Goal: Task Accomplishment & Management: Manage account settings

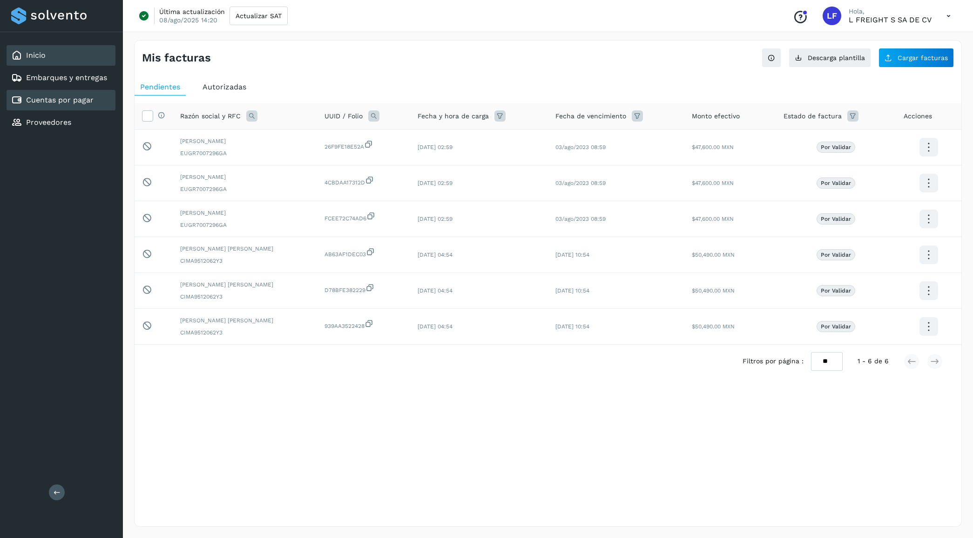
click at [34, 54] on link "Inicio" at bounding box center [36, 55] width 20 height 9
click at [68, 96] on link "Cuentas por pagar" at bounding box center [59, 99] width 67 height 9
click at [49, 56] on div "Inicio" at bounding box center [61, 55] width 109 height 20
click at [222, 91] on span "Autorizadas" at bounding box center [224, 86] width 44 height 9
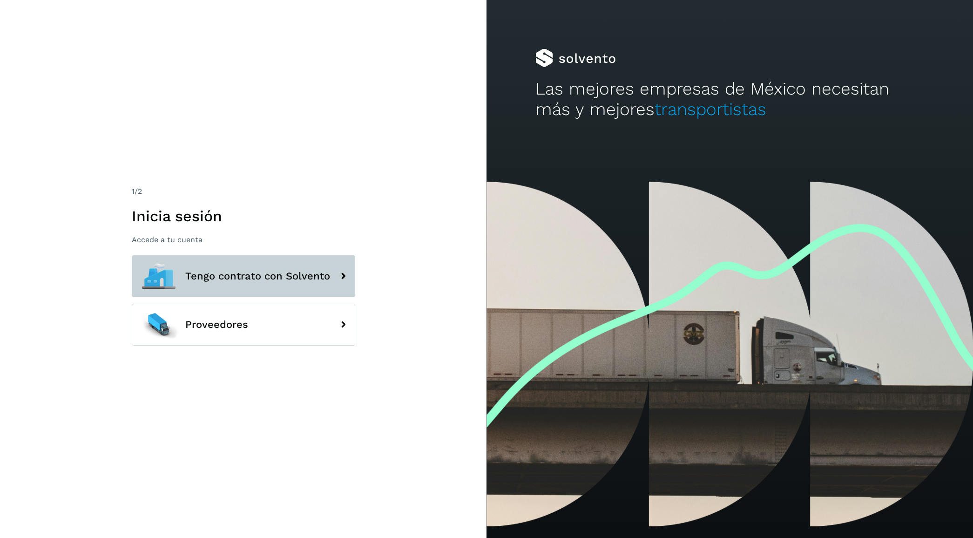
click at [238, 261] on button "Tengo contrato con Solvento" at bounding box center [243, 276] width 223 height 42
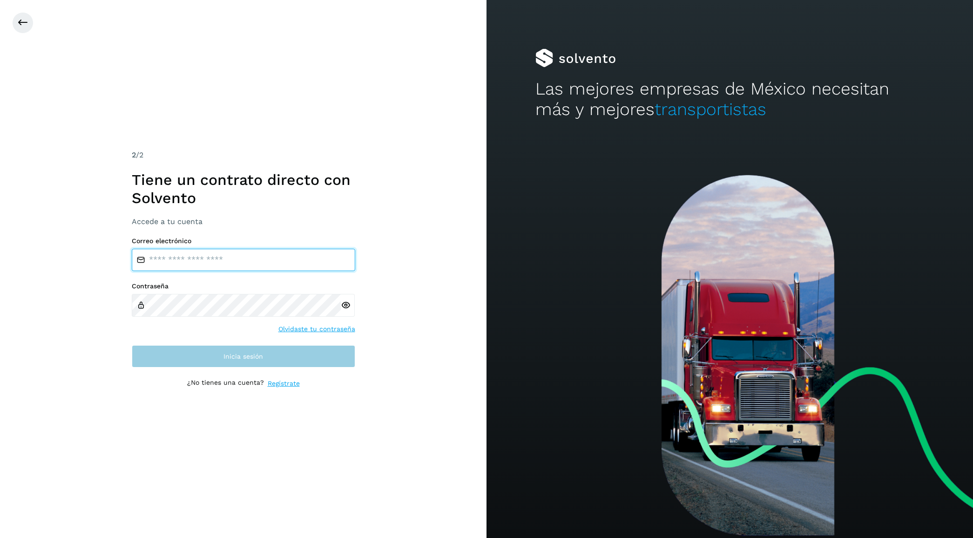
type input "**********"
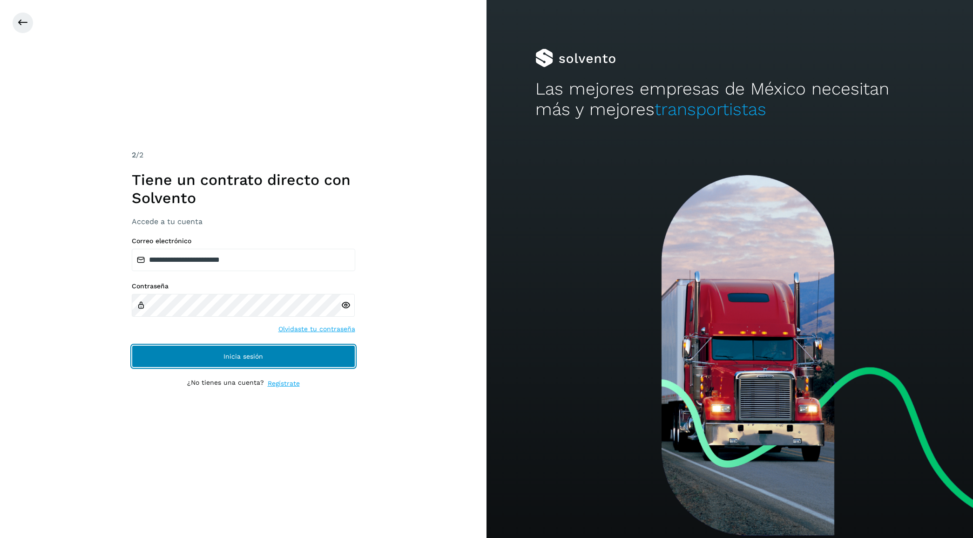
click at [255, 357] on span "Inicia sesión" at bounding box center [243, 356] width 40 height 7
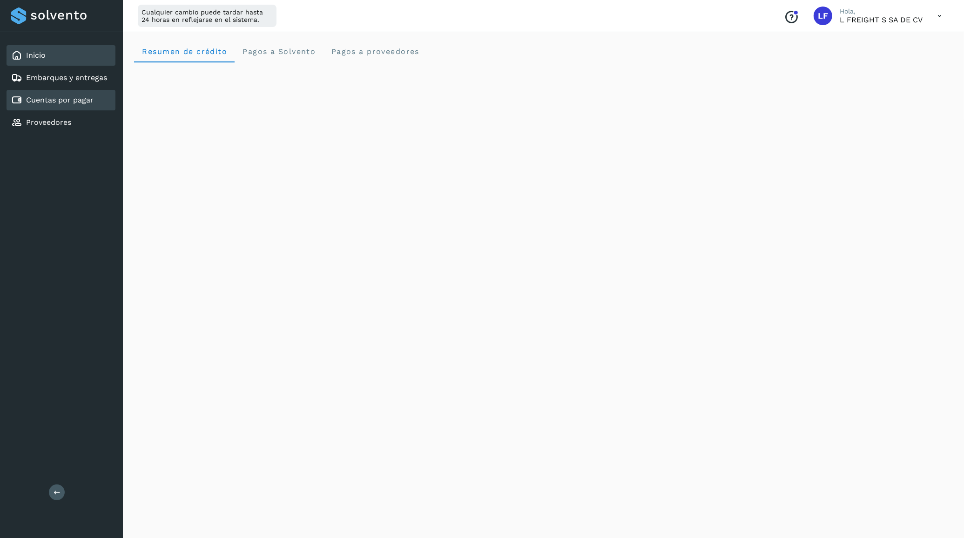
click at [78, 99] on link "Cuentas por pagar" at bounding box center [59, 99] width 67 height 9
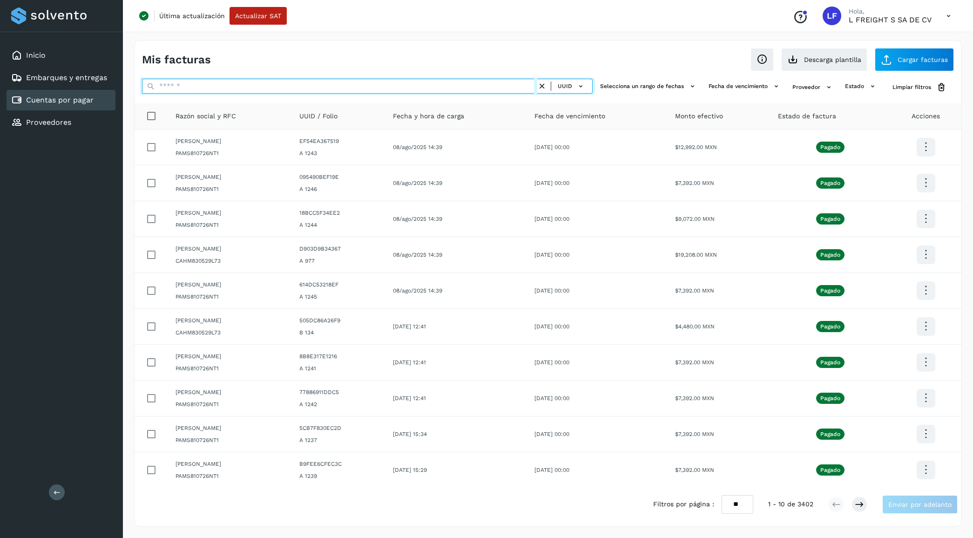
click at [276, 89] on input "text" at bounding box center [339, 86] width 395 height 15
paste input "**********"
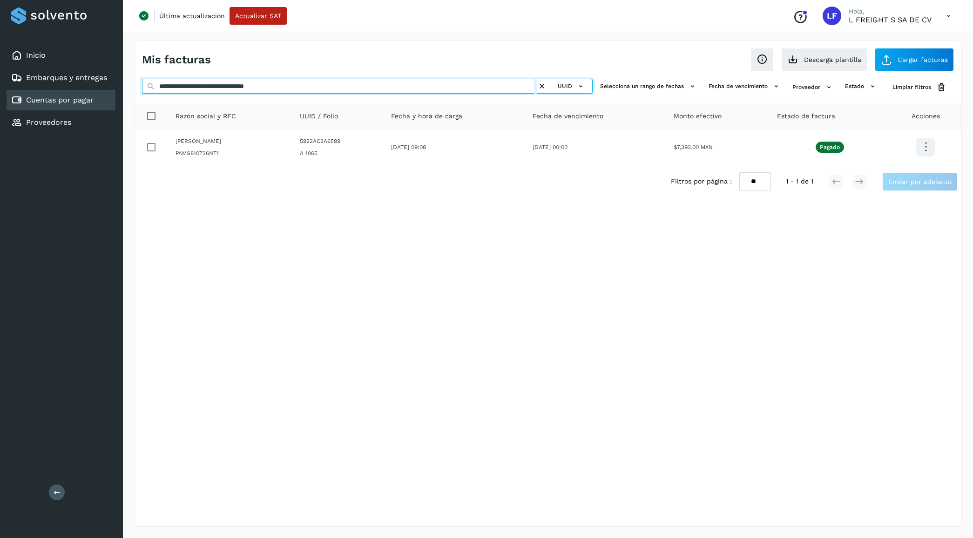
click at [295, 87] on input "**********" at bounding box center [339, 86] width 395 height 15
drag, startPoint x: 310, startPoint y: 87, endPoint x: 128, endPoint y: 87, distance: 182.0
click at [128, 87] on div "**********" at bounding box center [548, 283] width 850 height 509
paste input "text"
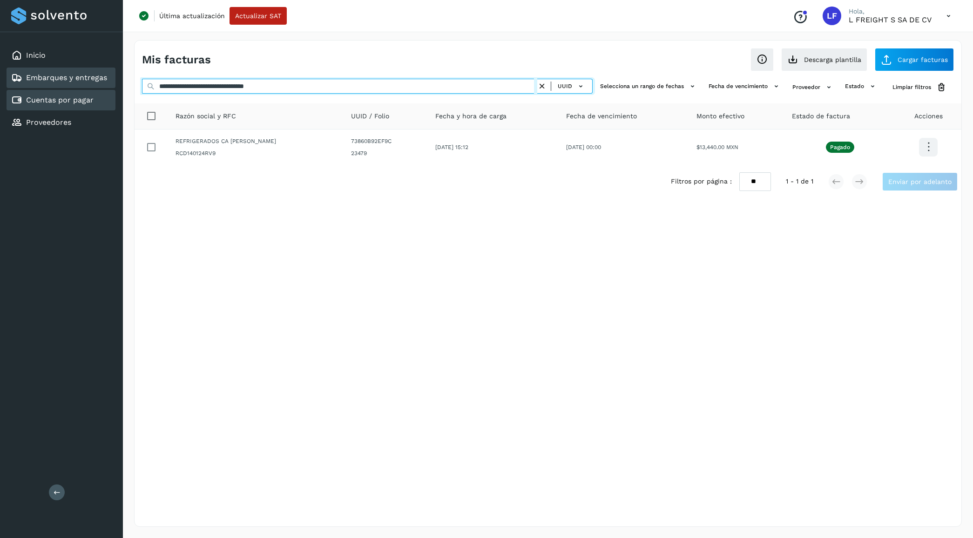
drag, startPoint x: 306, startPoint y: 85, endPoint x: 98, endPoint y: 86, distance: 207.6
click at [98, 86] on div "**********" at bounding box center [486, 269] width 973 height 538
paste input "text"
type input "**********"
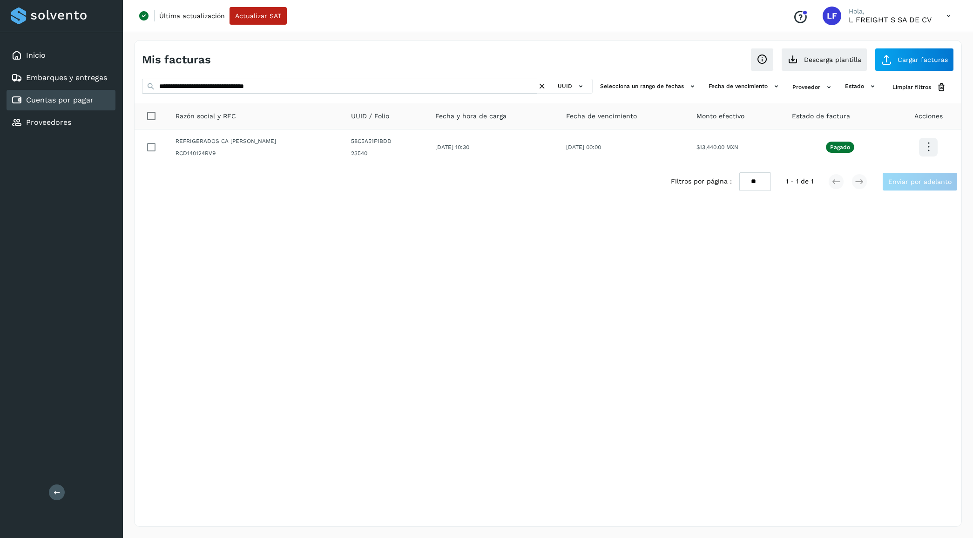
click at [545, 85] on icon at bounding box center [542, 86] width 10 height 10
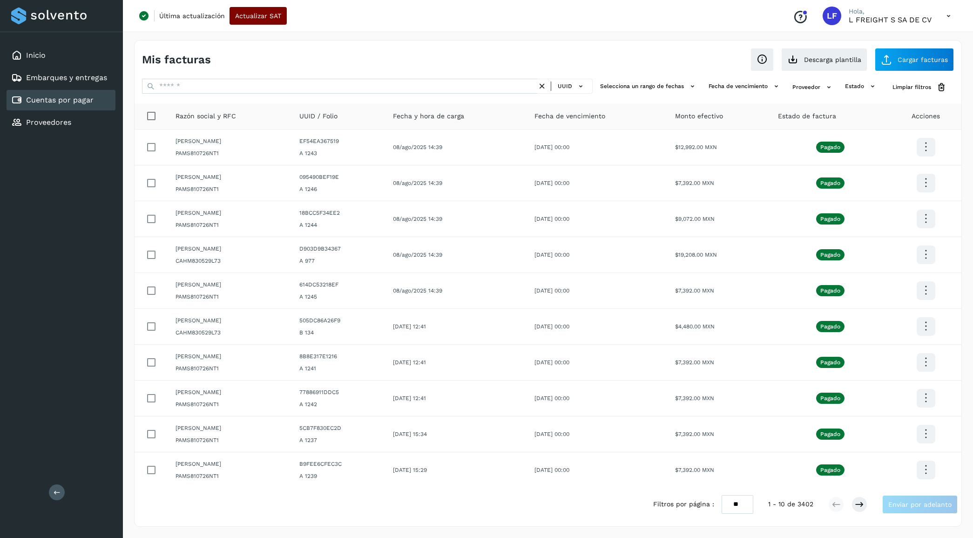
click at [257, 20] on button "Actualizar SAT" at bounding box center [257, 16] width 57 height 18
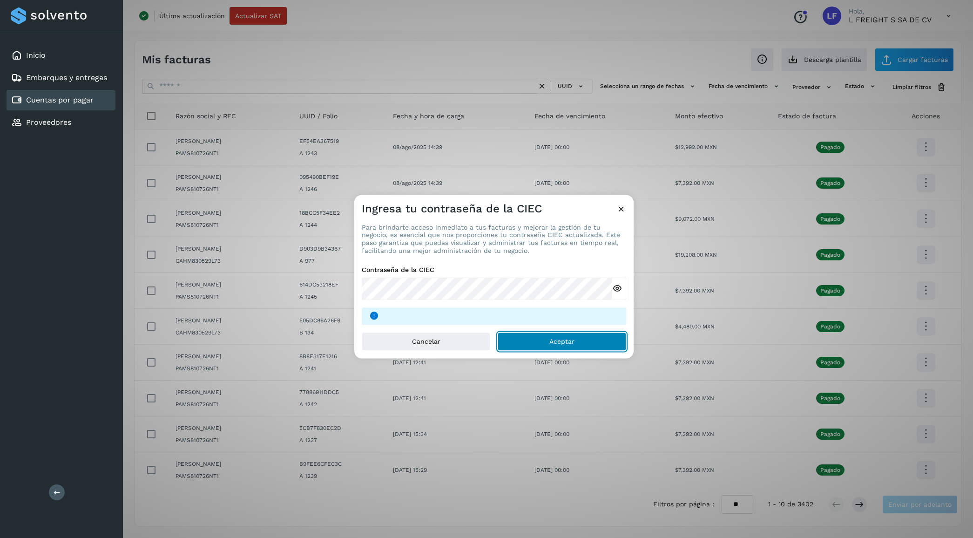
click at [541, 347] on button "Aceptar" at bounding box center [562, 341] width 128 height 19
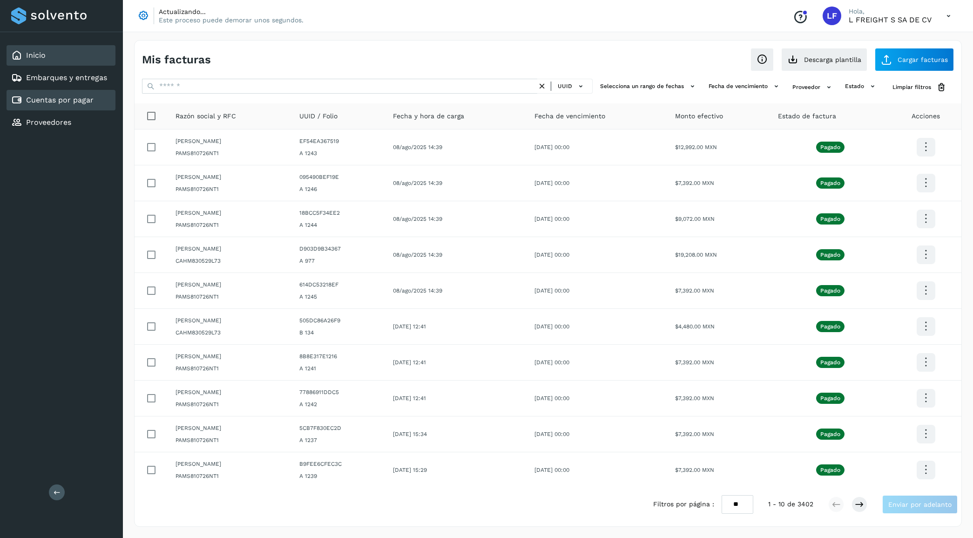
click at [38, 57] on link "Inicio" at bounding box center [36, 55] width 20 height 9
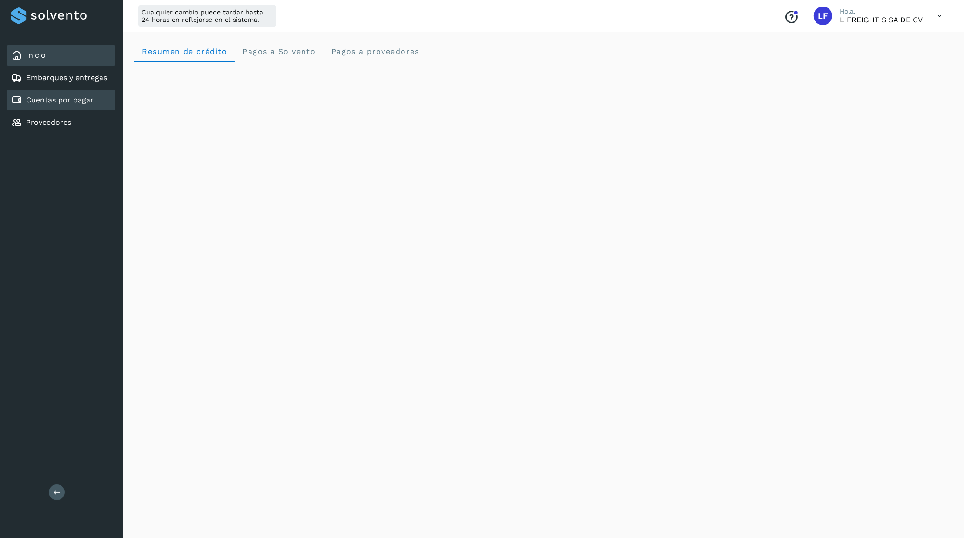
click at [66, 95] on link "Cuentas por pagar" at bounding box center [59, 99] width 67 height 9
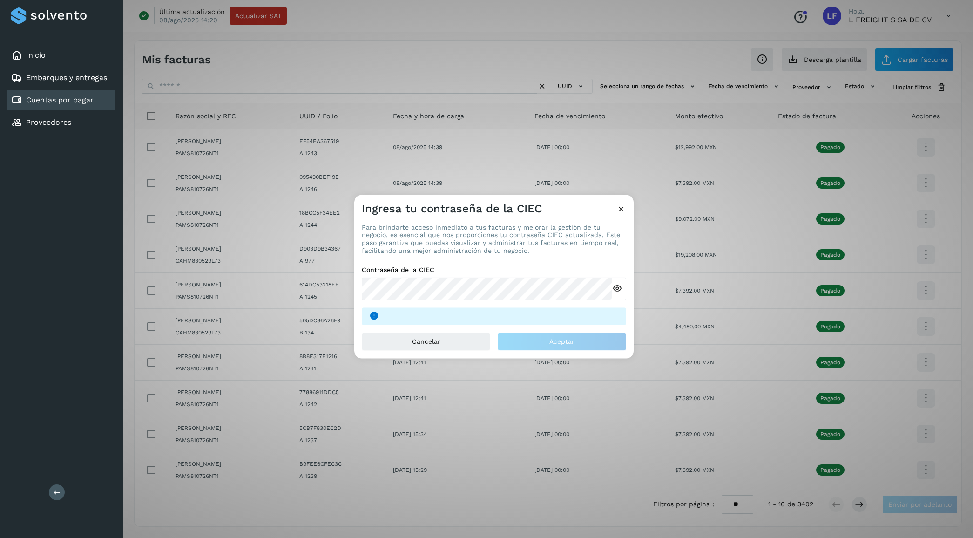
click at [618, 211] on icon at bounding box center [621, 209] width 10 height 10
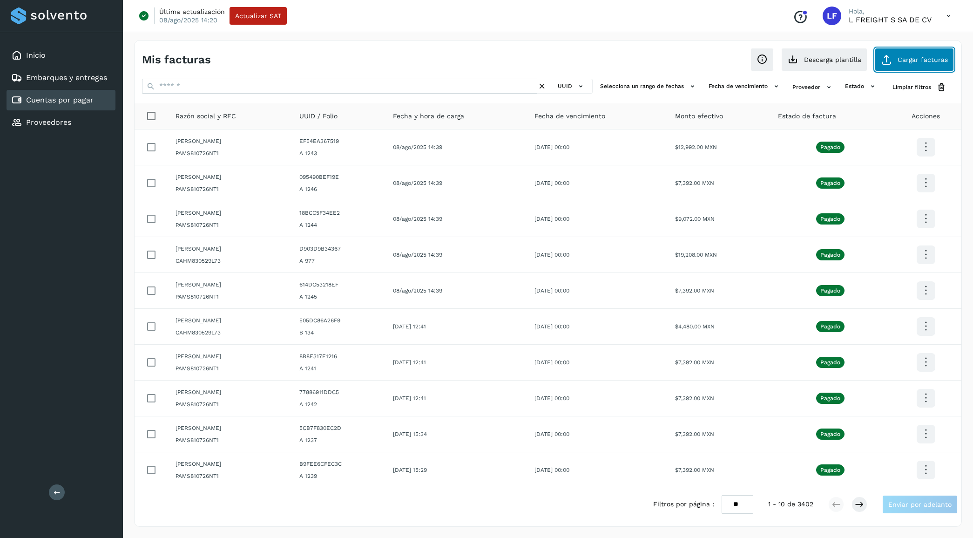
click at [912, 61] on span "Cargar facturas" at bounding box center [922, 59] width 50 height 7
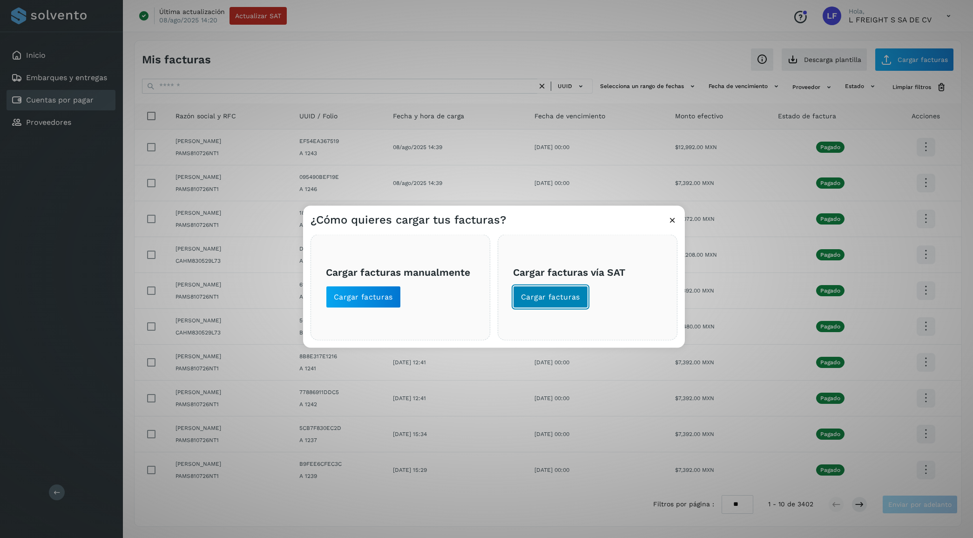
click at [544, 301] on span "Cargar facturas" at bounding box center [550, 296] width 59 height 10
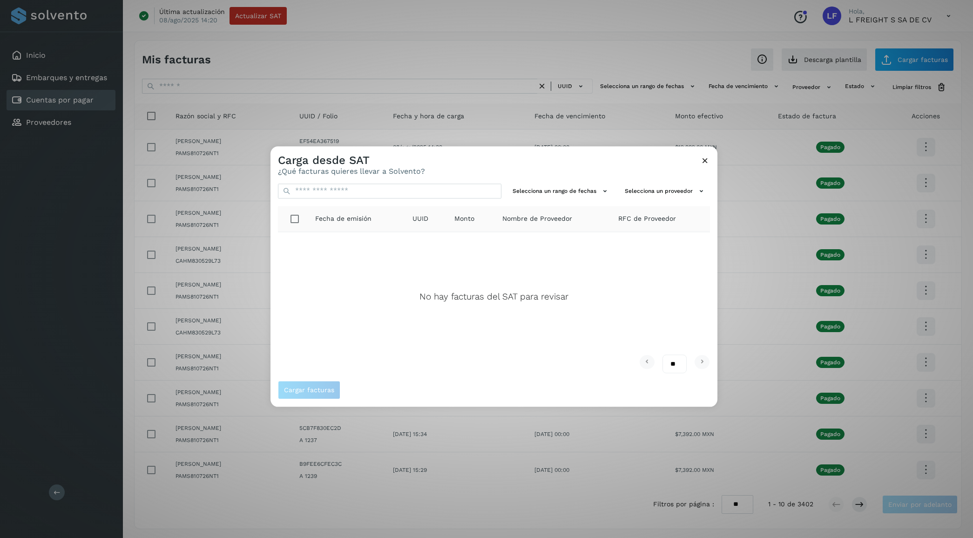
click at [710, 165] on div "Carga desde SAT ¿Qué facturas quieres llevar a Solvento?" at bounding box center [493, 161] width 447 height 30
click at [708, 162] on icon at bounding box center [705, 160] width 10 height 10
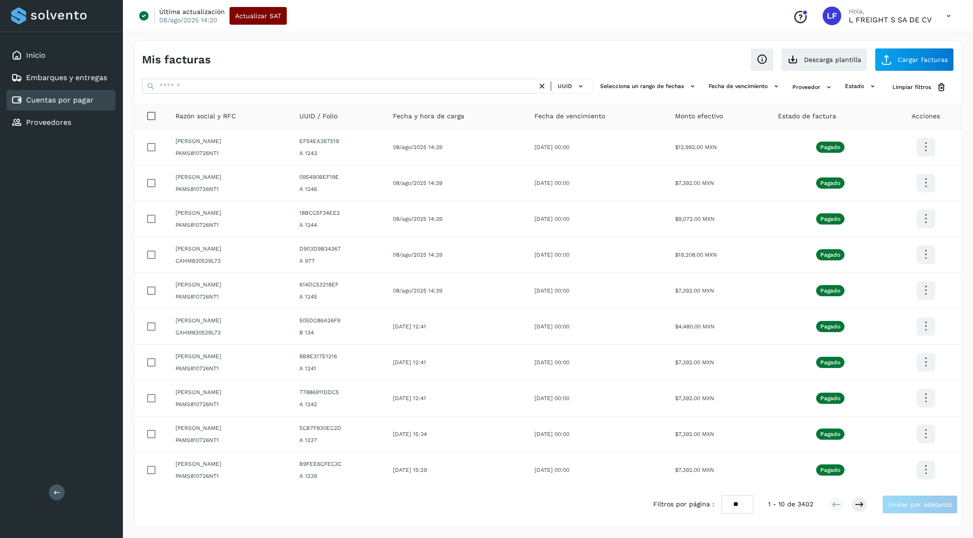
click at [257, 14] on span "Actualizar SAT" at bounding box center [258, 16] width 46 height 7
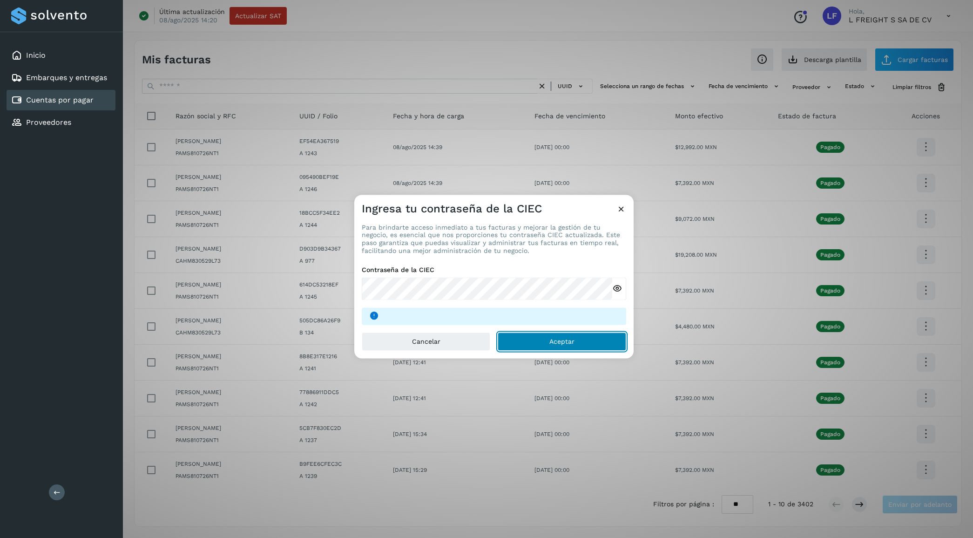
click at [548, 343] on button "Aceptar" at bounding box center [562, 341] width 128 height 19
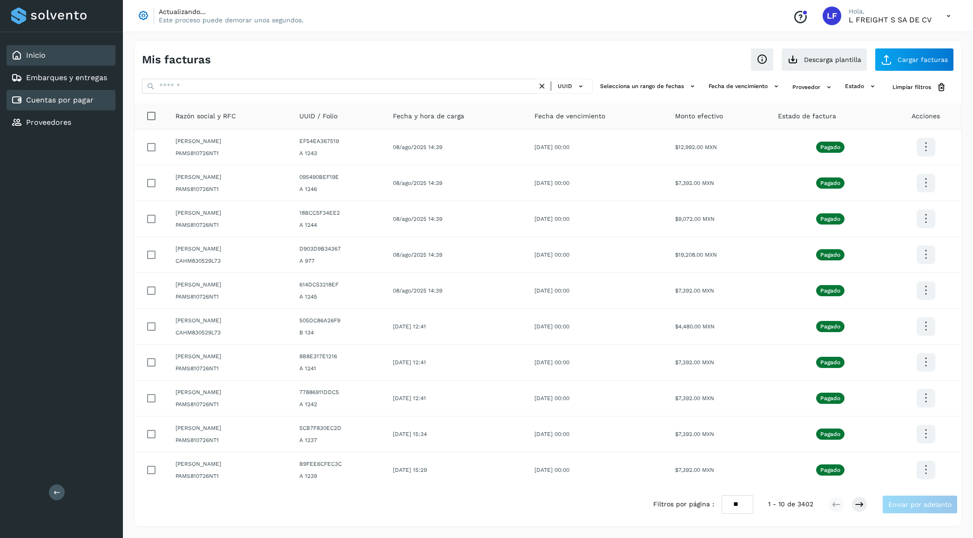
click at [39, 59] on link "Inicio" at bounding box center [36, 55] width 20 height 9
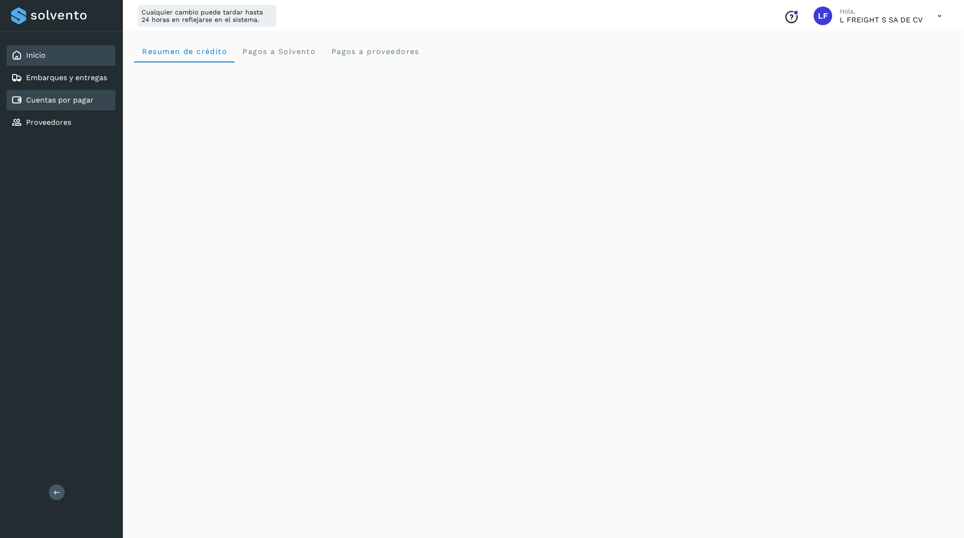
click at [66, 96] on link "Cuentas por pagar" at bounding box center [59, 99] width 67 height 9
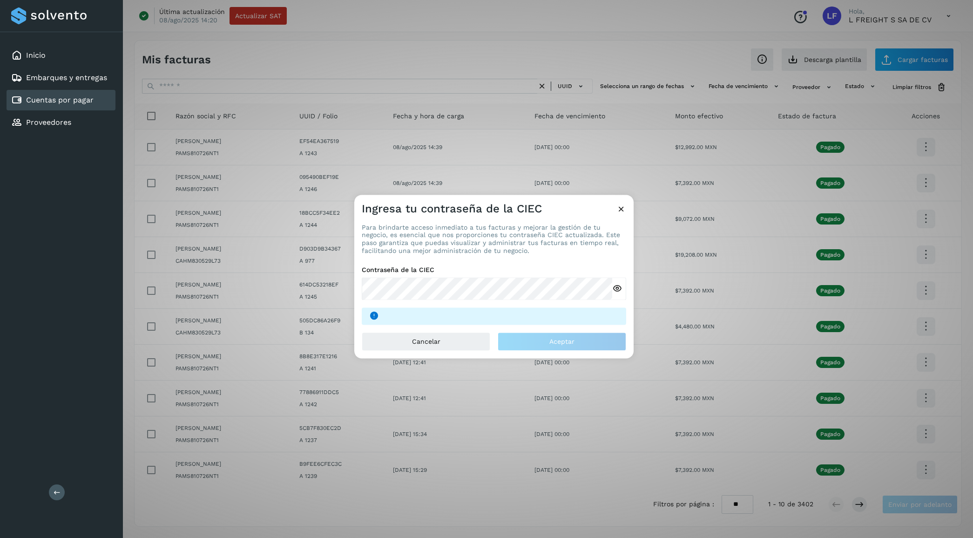
click at [616, 291] on icon at bounding box center [617, 289] width 10 height 10
click at [617, 289] on icon at bounding box center [617, 289] width 10 height 10
click at [615, 290] on icon at bounding box center [617, 289] width 10 height 10
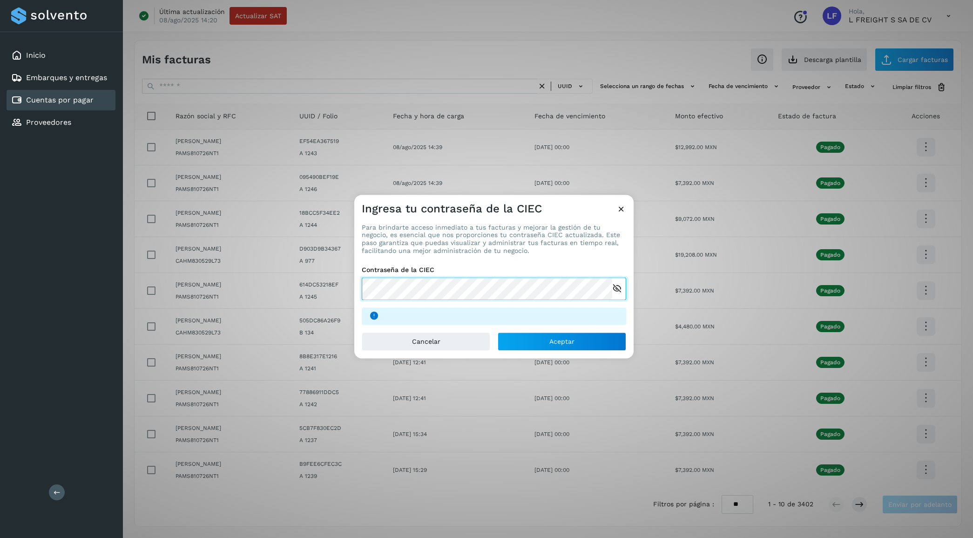
click at [350, 293] on div "Ingresa tu contraseña de la CIEC Para brindarte acceso inmediato a tus facturas…" at bounding box center [486, 269] width 973 height 538
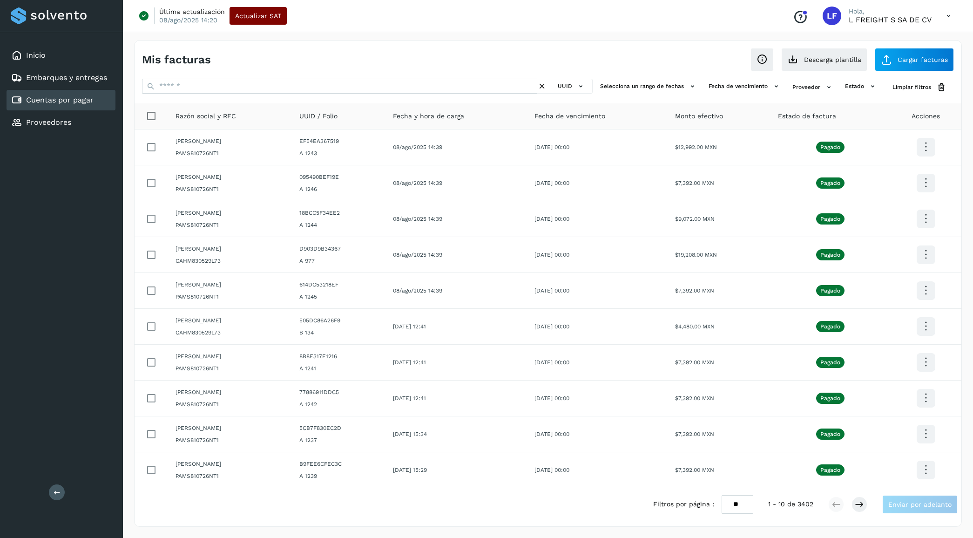
click at [259, 15] on span "Actualizar SAT" at bounding box center [258, 16] width 46 height 7
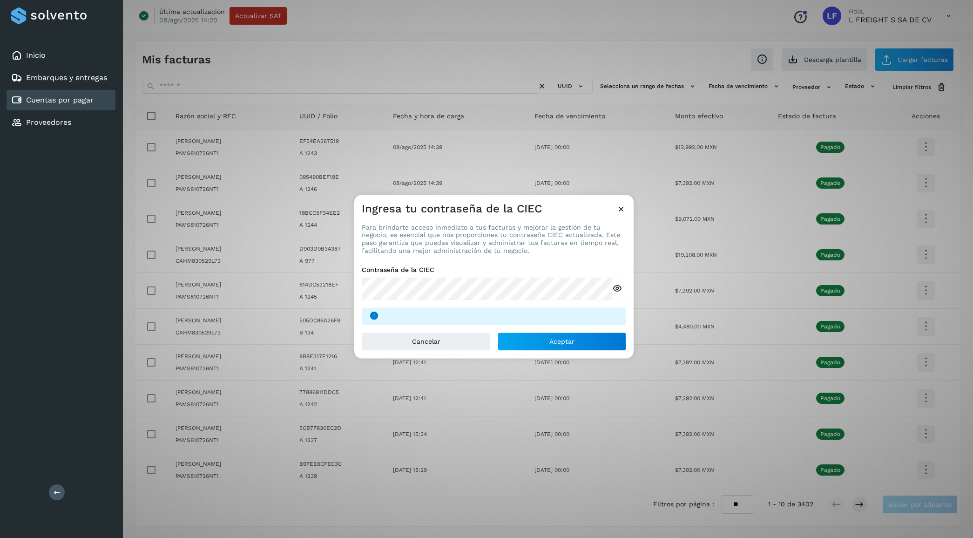
click at [613, 290] on icon at bounding box center [617, 289] width 10 height 10
click at [542, 340] on button "Aceptar" at bounding box center [562, 341] width 128 height 19
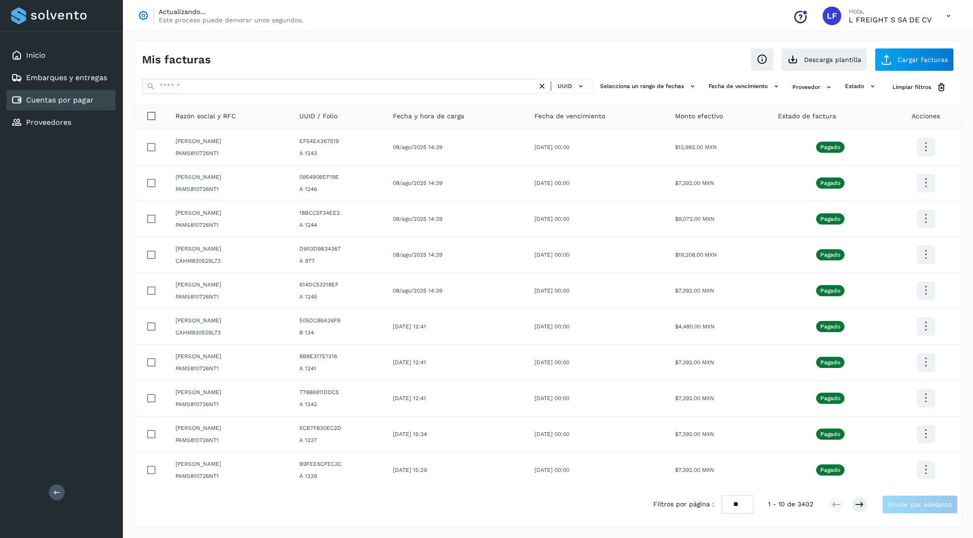
click at [79, 145] on div "Inicio Embarques y entregas Cuentas por pagar Proveedores Salir" at bounding box center [61, 269] width 123 height 538
click at [326, 17] on div "Actualizando... Este proceso puede demorar unos segundos. Conoce nuestros benef…" at bounding box center [548, 16] width 850 height 32
click at [54, 47] on div "Inicio" at bounding box center [61, 55] width 109 height 20
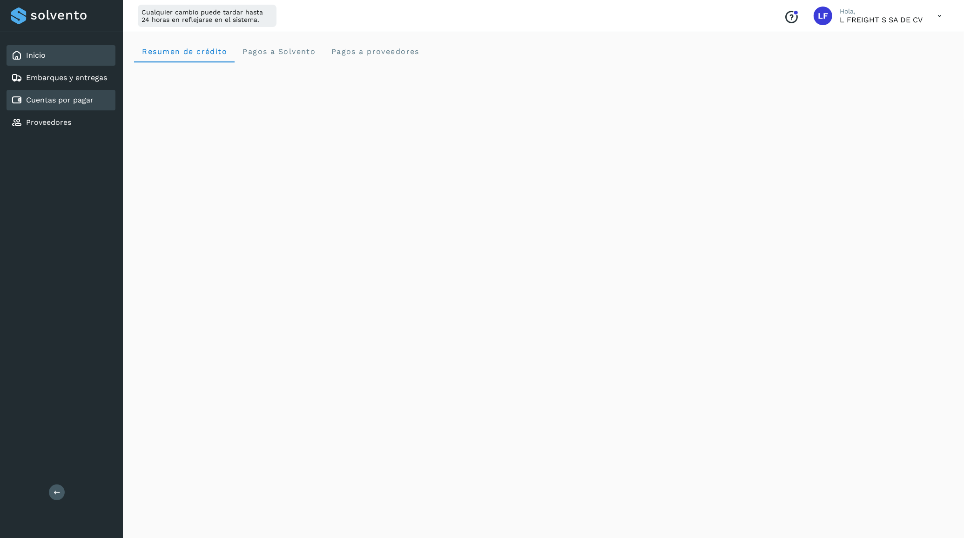
click at [66, 95] on link "Cuentas por pagar" at bounding box center [59, 99] width 67 height 9
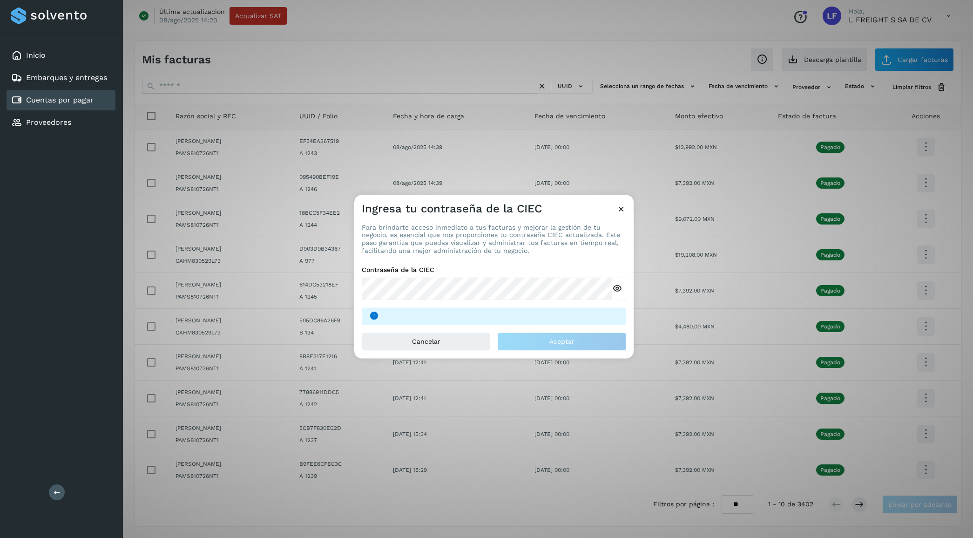
click at [620, 207] on icon at bounding box center [621, 209] width 10 height 10
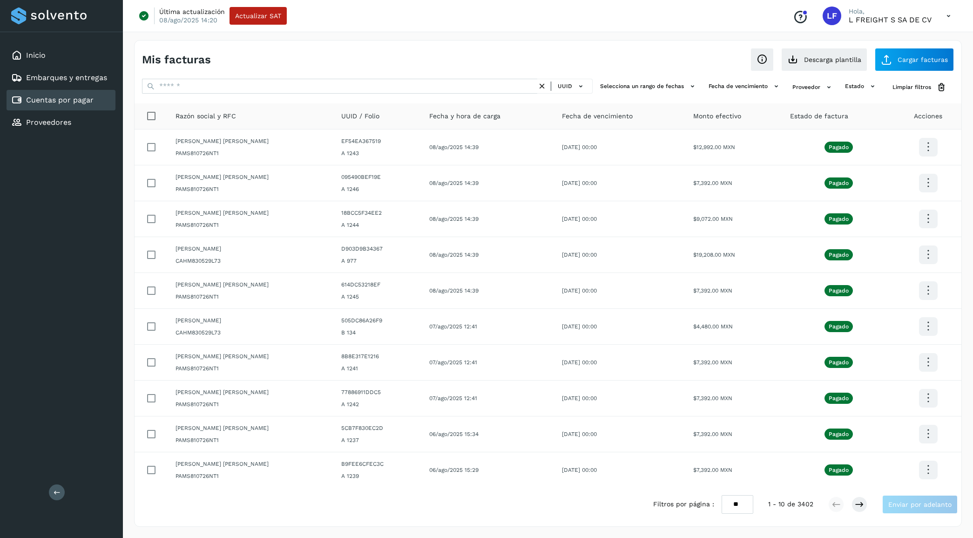
click at [945, 16] on icon at bounding box center [948, 16] width 19 height 19
click at [897, 56] on div "Cerrar sesión" at bounding box center [902, 60] width 111 height 18
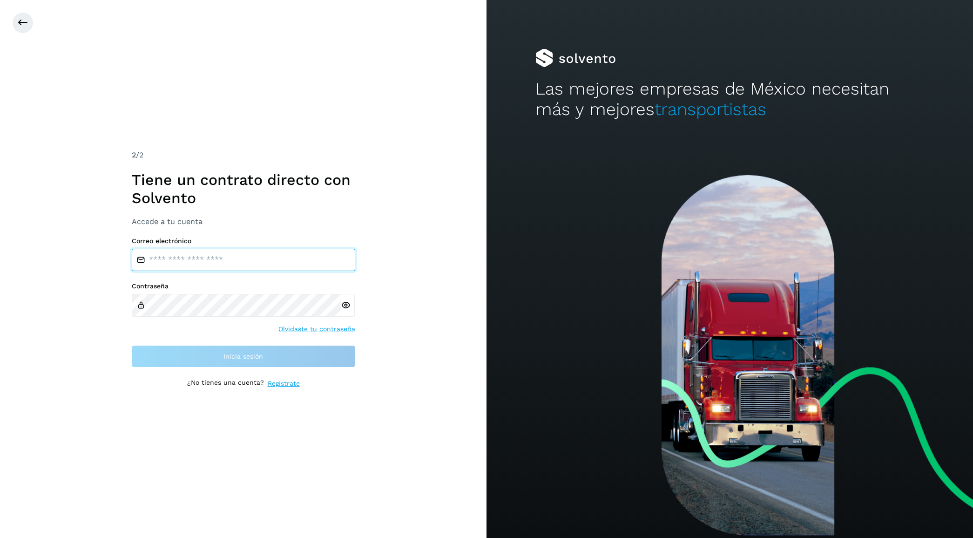
type input "**********"
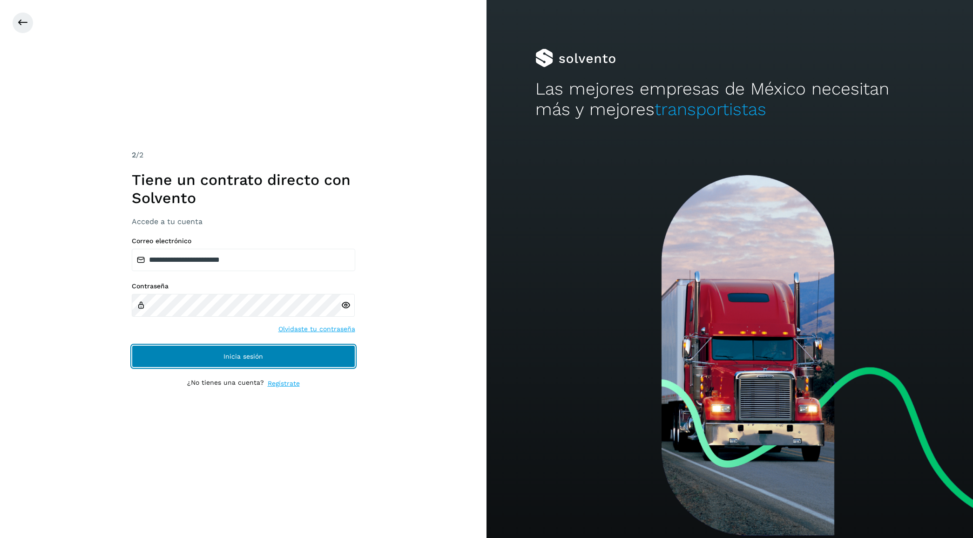
click at [244, 358] on span "Inicia sesión" at bounding box center [243, 356] width 40 height 7
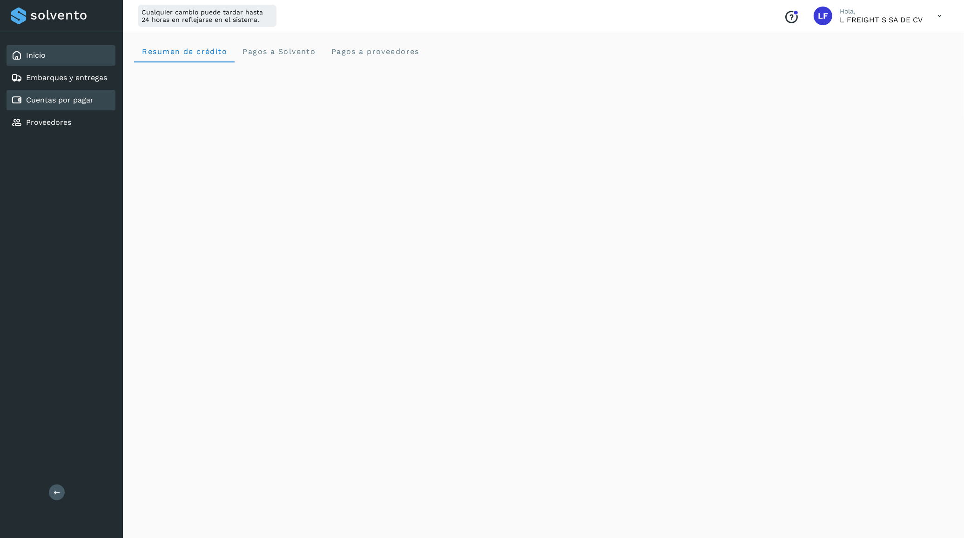
click at [75, 94] on div "Cuentas por pagar" at bounding box center [52, 99] width 82 height 11
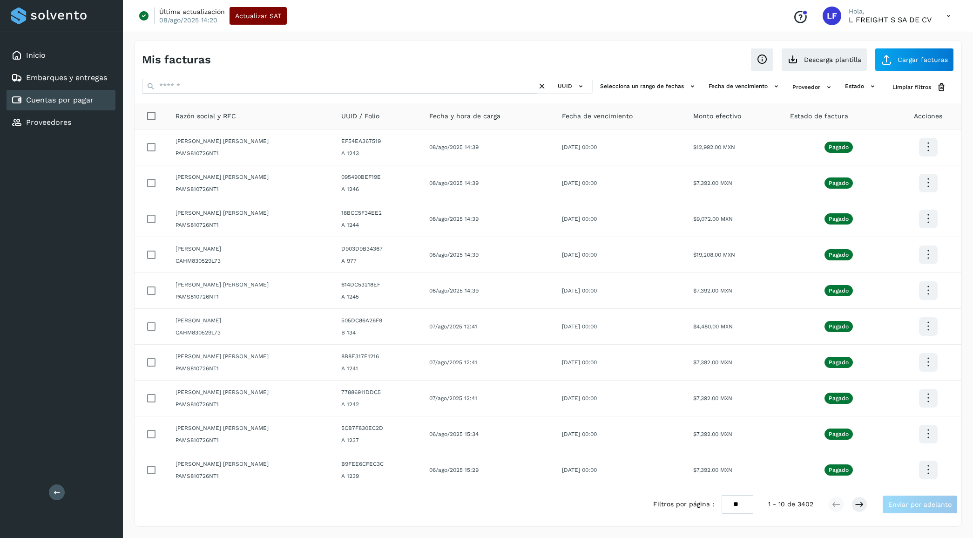
click at [250, 16] on span "Actualizar SAT" at bounding box center [258, 16] width 46 height 7
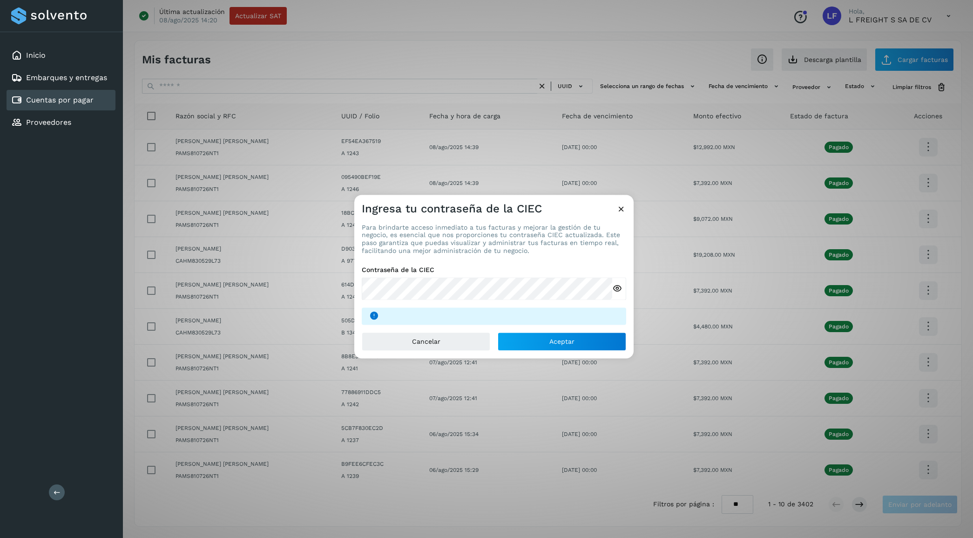
click at [424, 268] on label "Contraseña de la CIEC" at bounding box center [494, 270] width 264 height 8
copy label "CIEC"
click at [507, 226] on p "Para brindarte acceso inmediato a tus facturas y mejorar la gestión de tu negoc…" at bounding box center [494, 238] width 264 height 31
click at [326, 283] on div "Ingresa tu contraseña de la CIEC Para brindarte acceso inmediato a tus facturas…" at bounding box center [486, 269] width 973 height 538
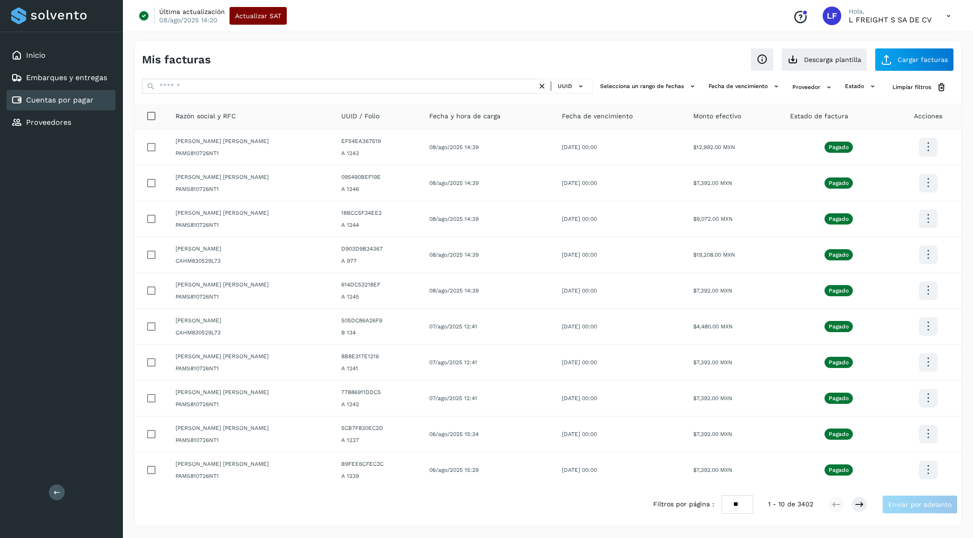
click at [243, 21] on button "Actualizar SAT" at bounding box center [257, 16] width 57 height 18
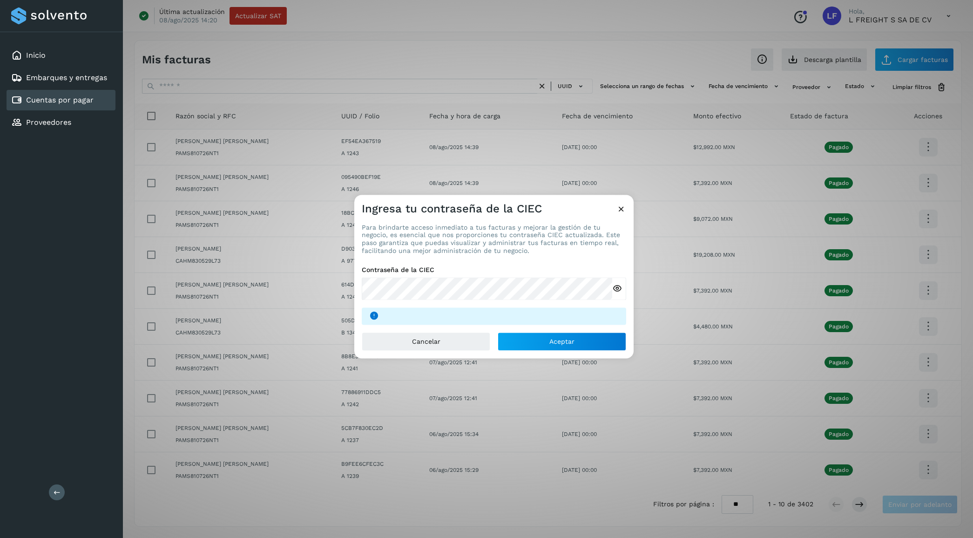
click at [618, 286] on icon at bounding box center [617, 289] width 10 height 10
click at [548, 338] on button "Aceptar" at bounding box center [562, 341] width 128 height 19
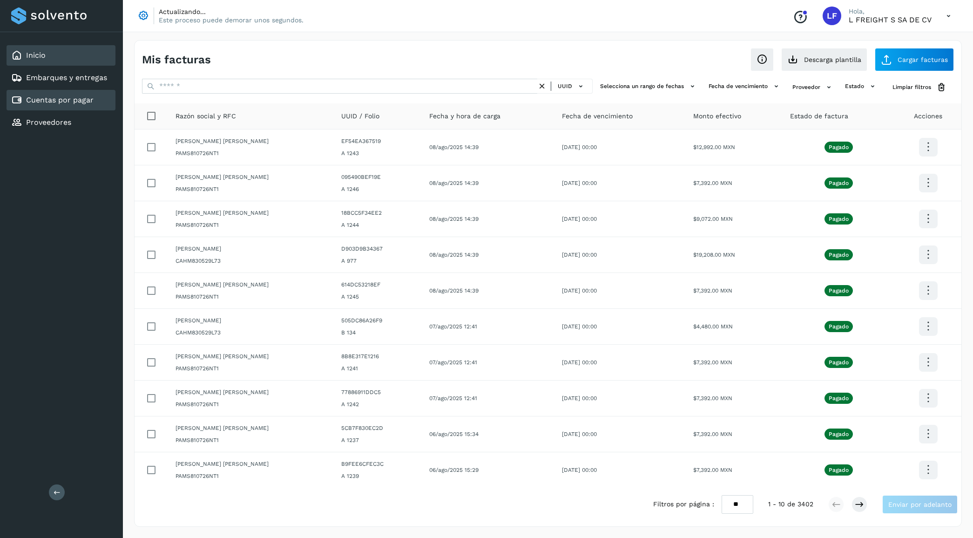
click at [49, 55] on div "Inicio" at bounding box center [61, 55] width 109 height 20
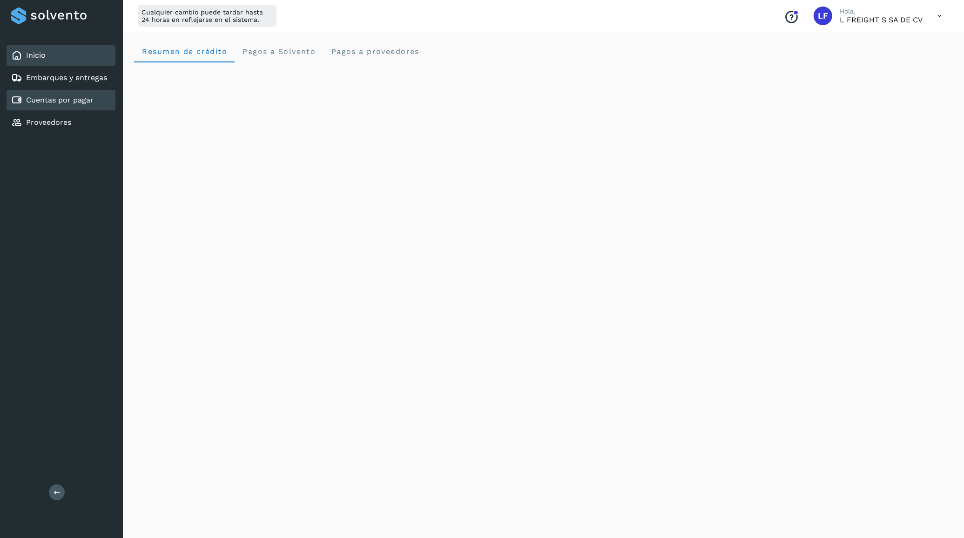
click at [76, 95] on link "Cuentas por pagar" at bounding box center [59, 99] width 67 height 9
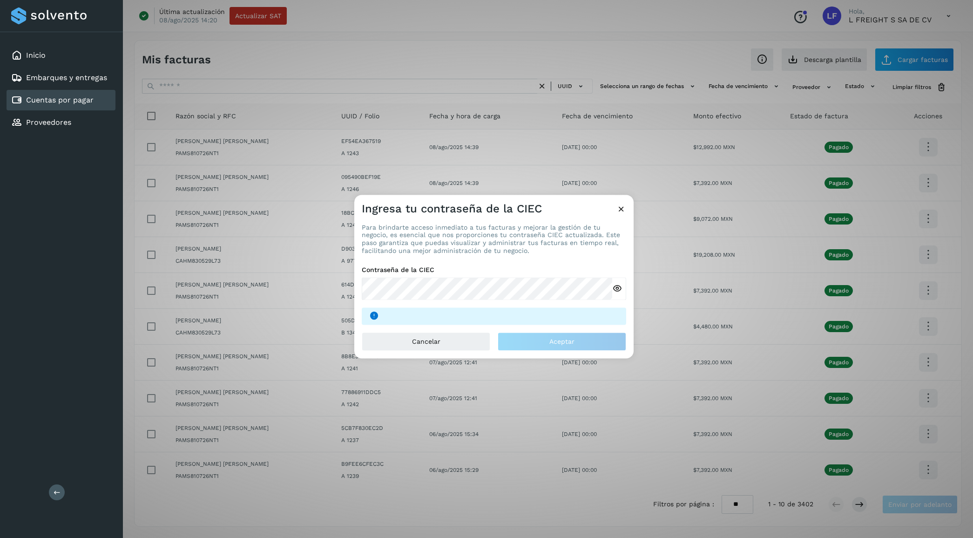
click at [625, 206] on icon at bounding box center [621, 209] width 10 height 10
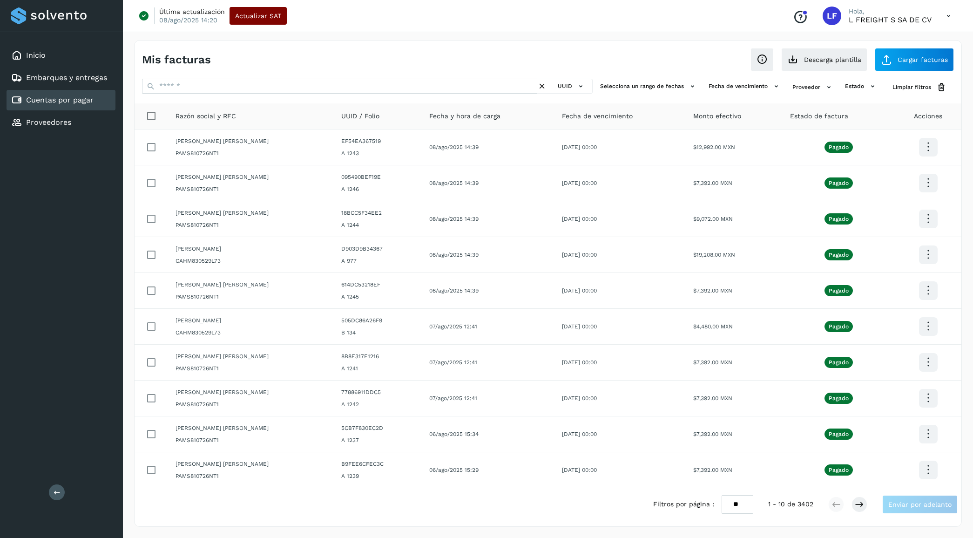
click at [255, 15] on span "Actualizar SAT" at bounding box center [258, 16] width 46 height 7
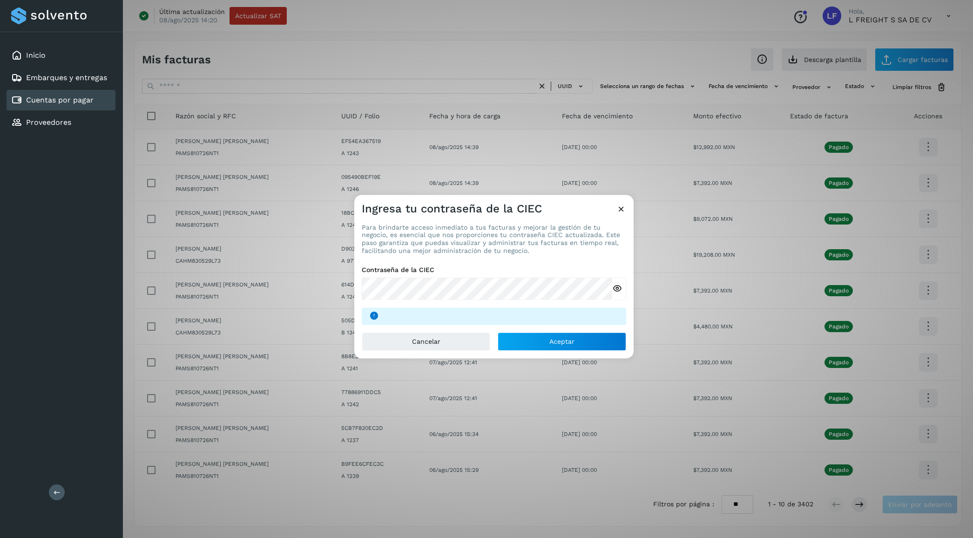
click at [621, 287] on icon at bounding box center [617, 289] width 10 height 10
click at [579, 334] on button "Aceptar" at bounding box center [562, 341] width 128 height 19
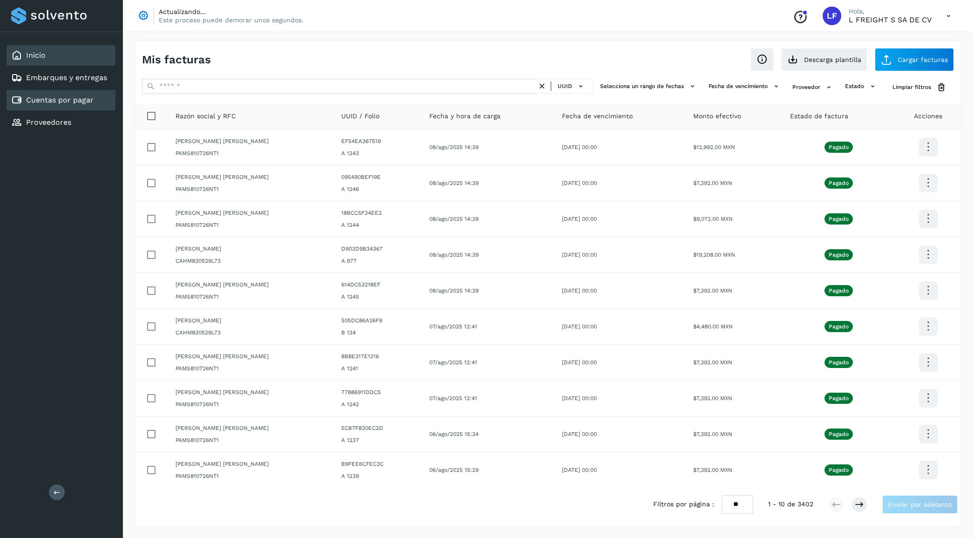
click at [44, 51] on link "Inicio" at bounding box center [36, 55] width 20 height 9
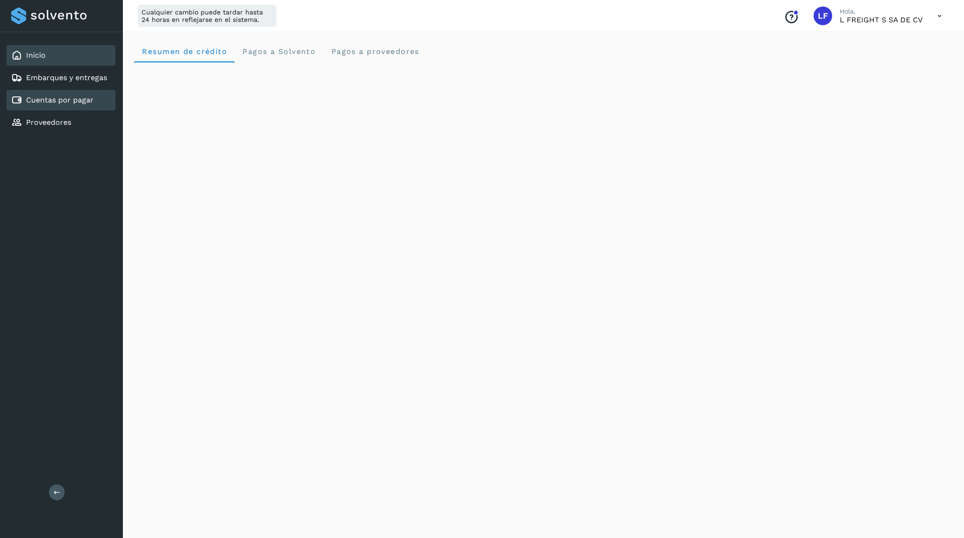
click at [70, 95] on link "Cuentas por pagar" at bounding box center [59, 99] width 67 height 9
